Goal: Check status: Check status

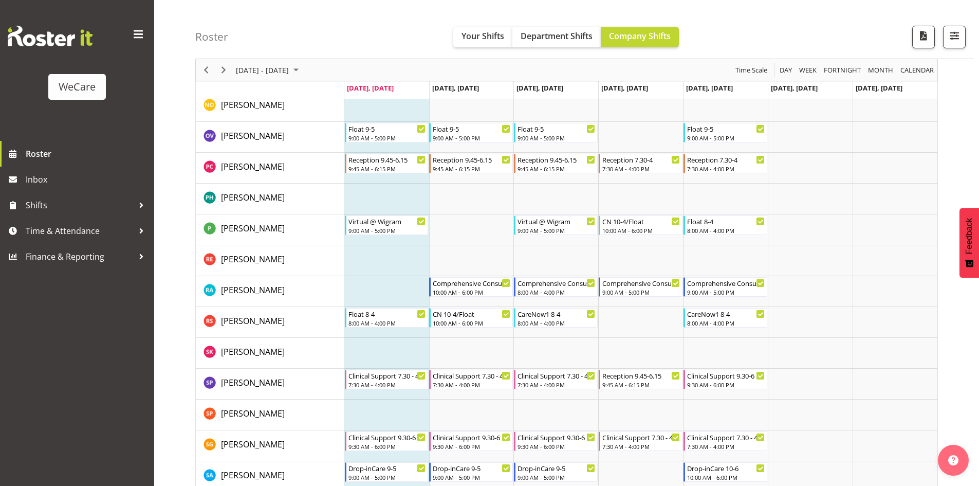
scroll to position [3804, 0]
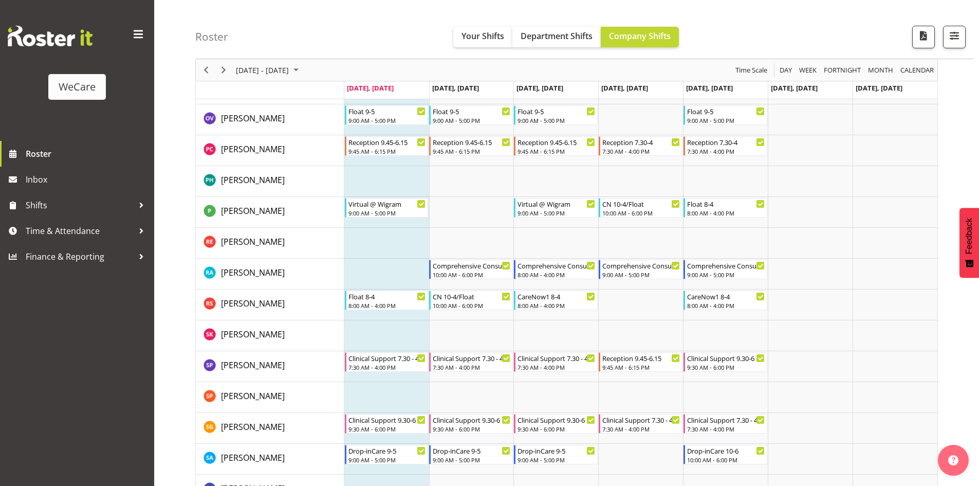
click at [394, 36] on div "Roster Your Shifts Department Shifts Company Shifts All Locations Clear Busines…" at bounding box center [584, 29] width 779 height 59
click at [264, 66] on span "[DATE] - [DATE]" at bounding box center [262, 70] width 55 height 13
click at [263, 168] on span "16" at bounding box center [262, 165] width 15 height 15
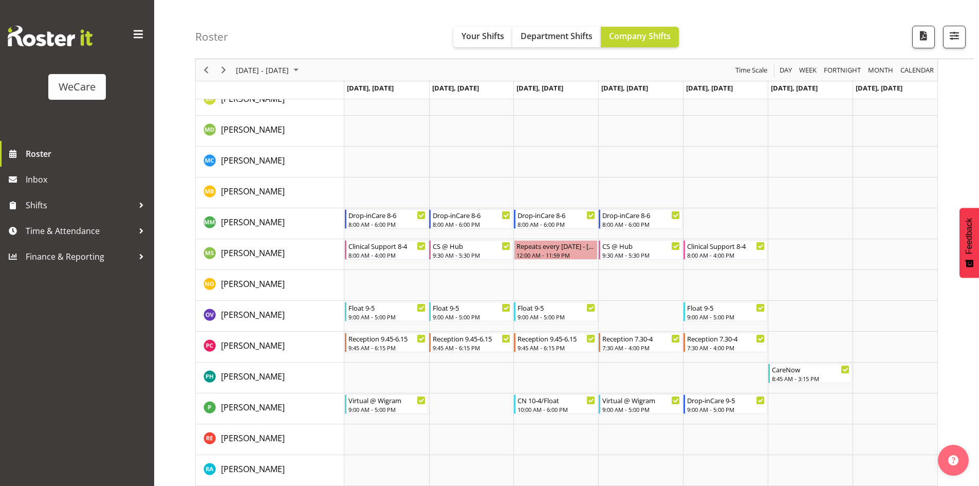
scroll to position [3547, 0]
click at [290, 73] on span "September 15 - 21, 2025" at bounding box center [262, 70] width 55 height 13
click at [247, 132] on span "1" at bounding box center [246, 130] width 15 height 15
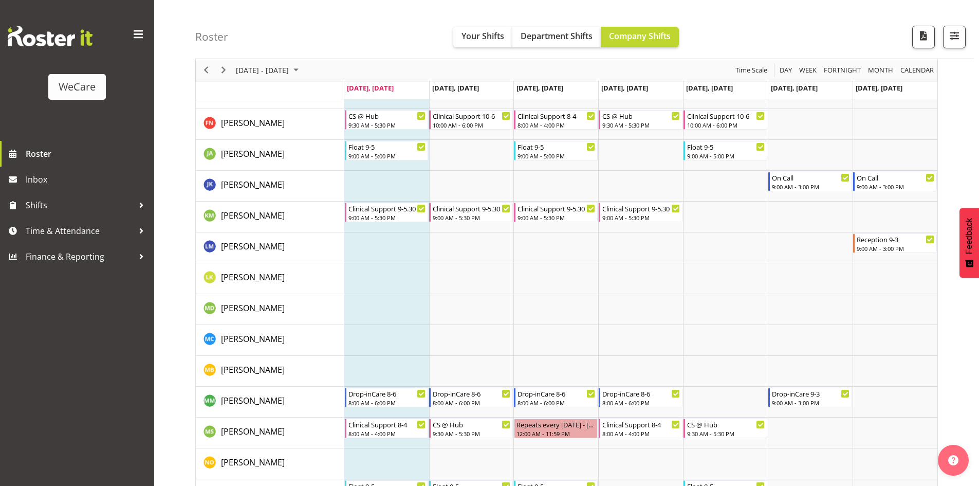
scroll to position [3420, 0]
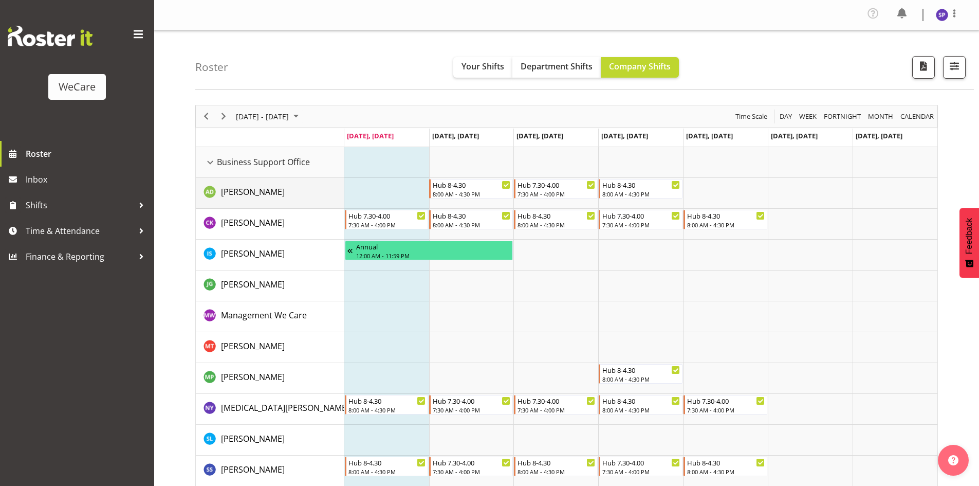
drag, startPoint x: 321, startPoint y: 190, endPoint x: 316, endPoint y: 185, distance: 7.3
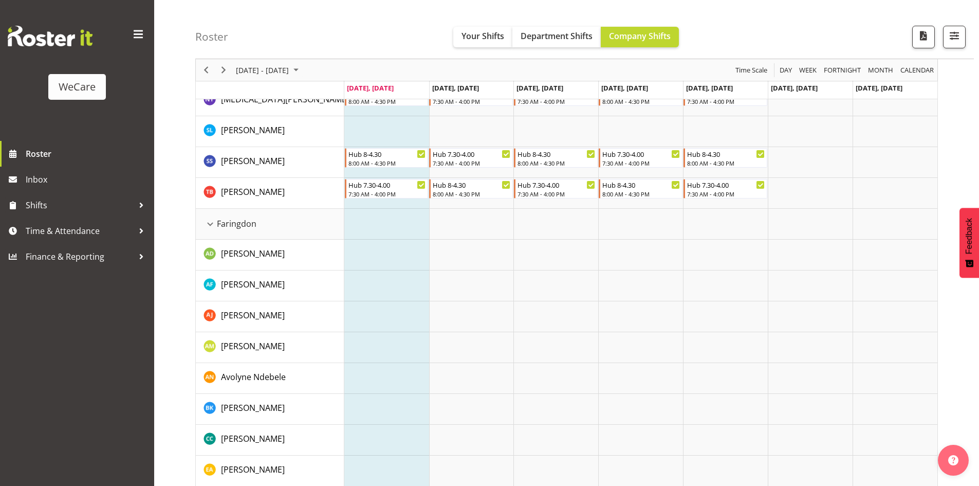
scroll to position [463, 0]
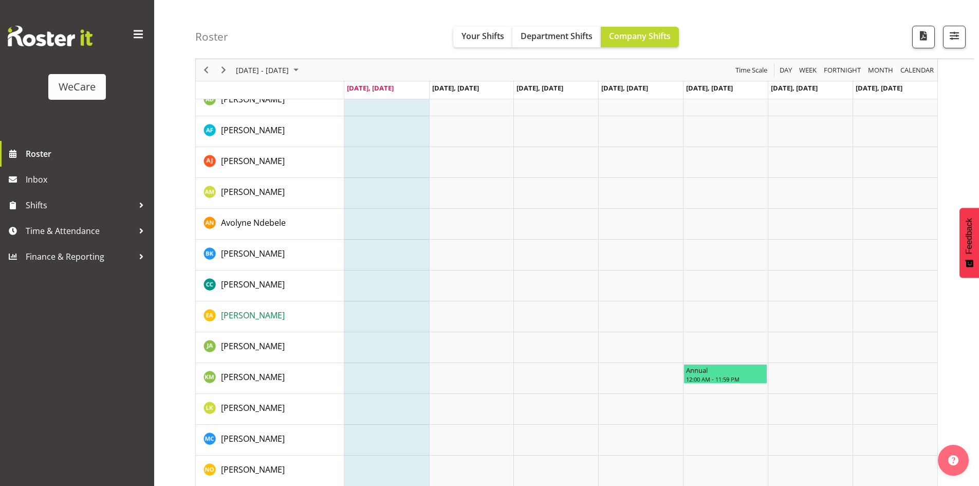
click at [246, 317] on span "[PERSON_NAME]" at bounding box center [253, 314] width 64 height 11
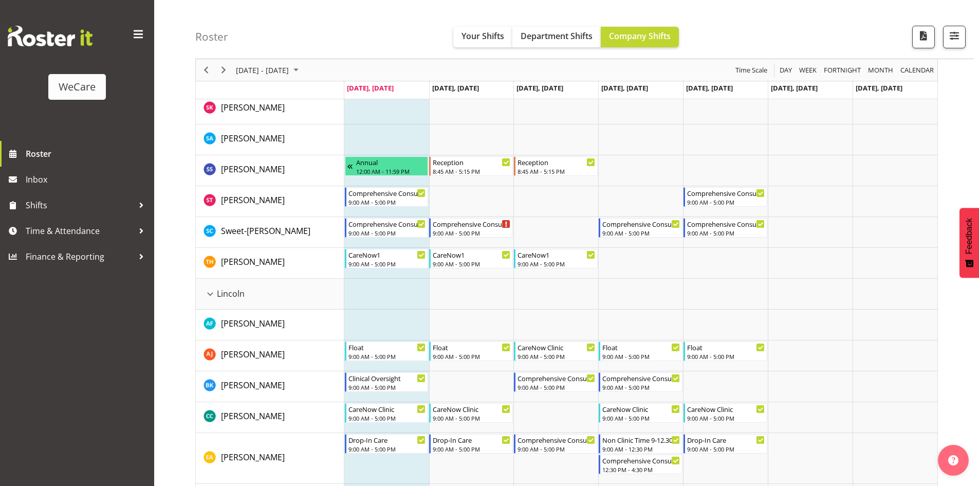
scroll to position [1696, 0]
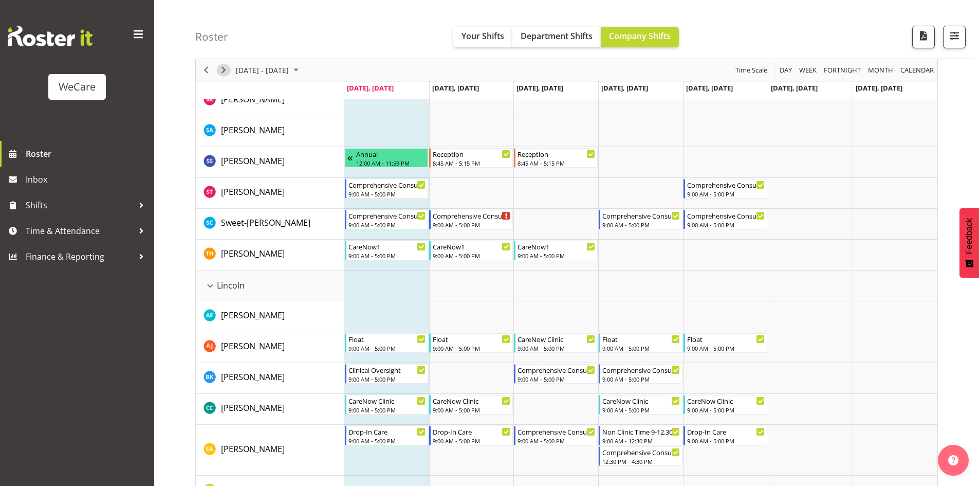
click at [222, 67] on span "Next" at bounding box center [223, 70] width 12 height 13
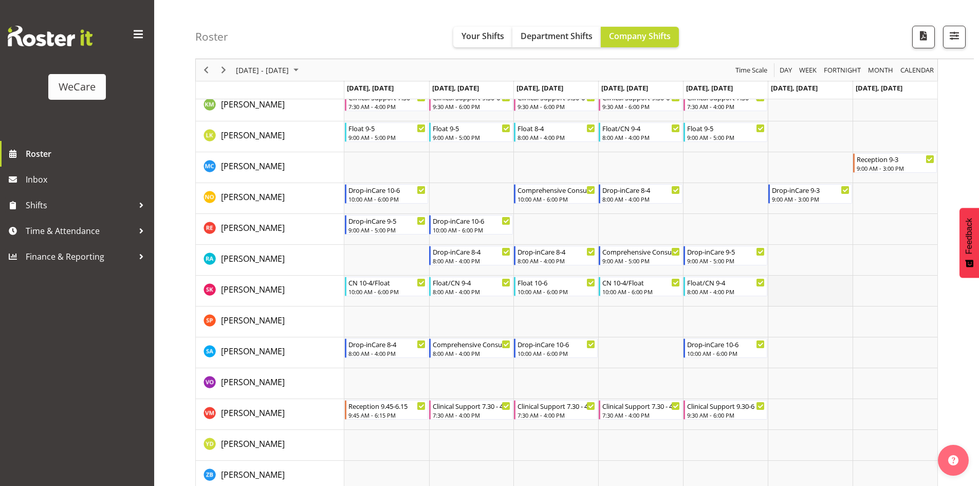
scroll to position [720, 0]
